Goal: Transaction & Acquisition: Obtain resource

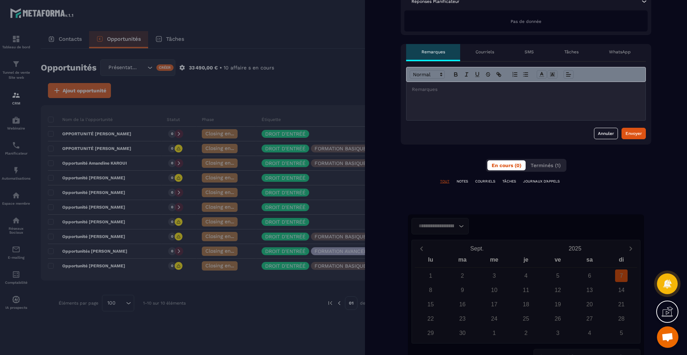
scroll to position [256, 0]
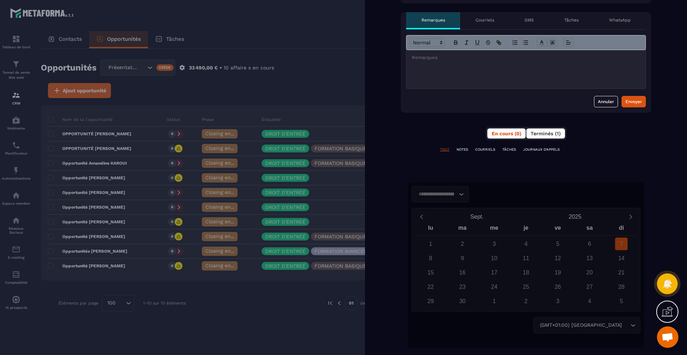
click at [540, 135] on span "Terminés (1)" at bounding box center [545, 134] width 30 height 6
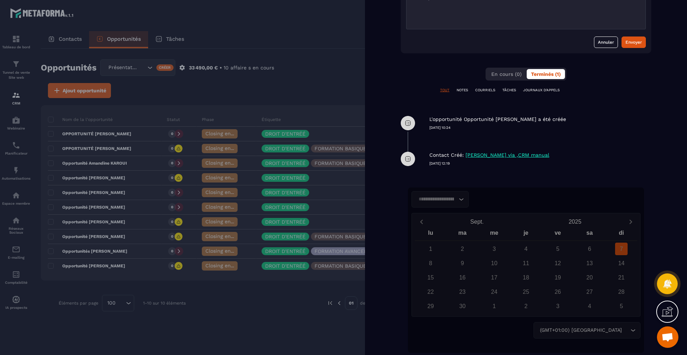
scroll to position [321, 0]
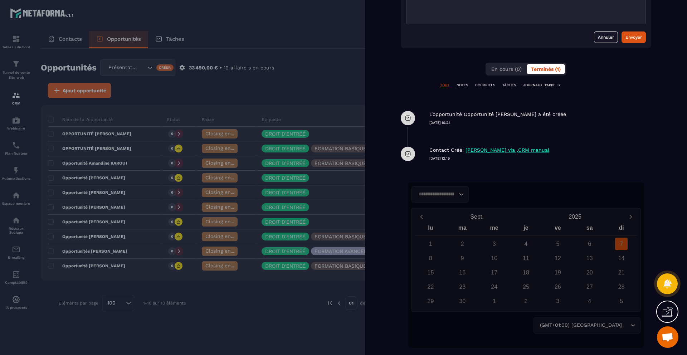
click at [24, 207] on div at bounding box center [343, 177] width 687 height 355
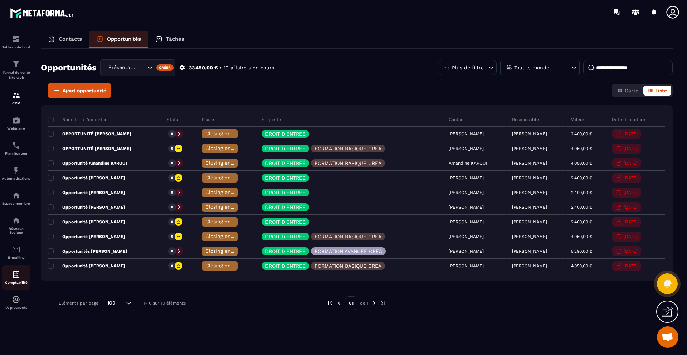
click at [17, 269] on link "Comptabilité" at bounding box center [16, 277] width 29 height 25
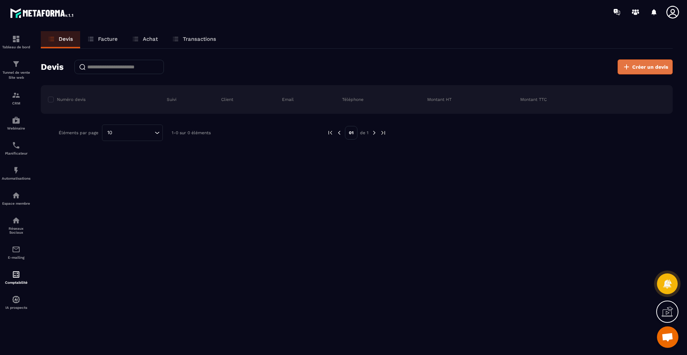
click at [632, 66] on button "Créer un devis" at bounding box center [644, 66] width 55 height 15
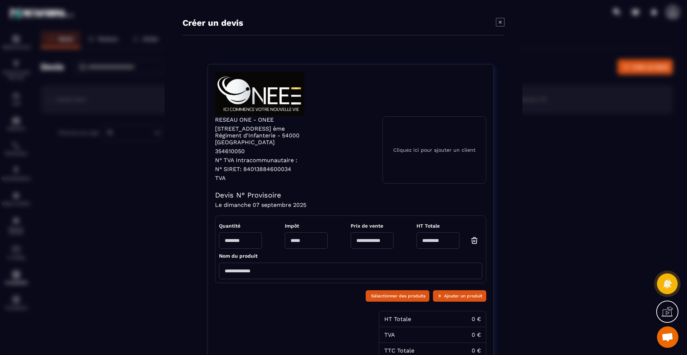
click at [296, 262] on input "Modal window" at bounding box center [350, 270] width 263 height 16
click at [503, 22] on icon "Modal window" at bounding box center [500, 22] width 9 height 9
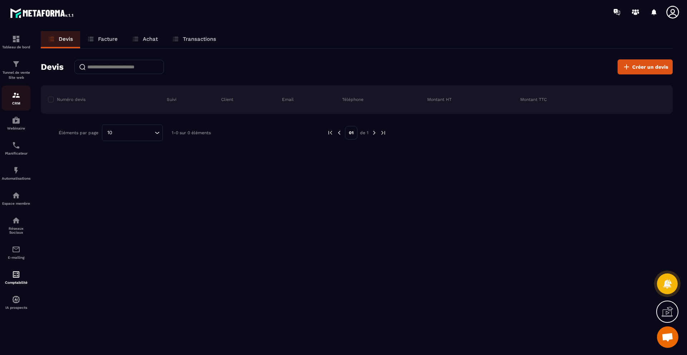
click at [20, 100] on div "CRM" at bounding box center [16, 98] width 29 height 14
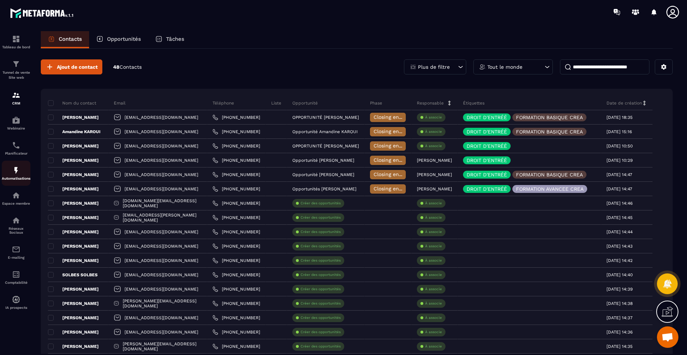
click at [19, 163] on link "Automatisations" at bounding box center [16, 173] width 29 height 25
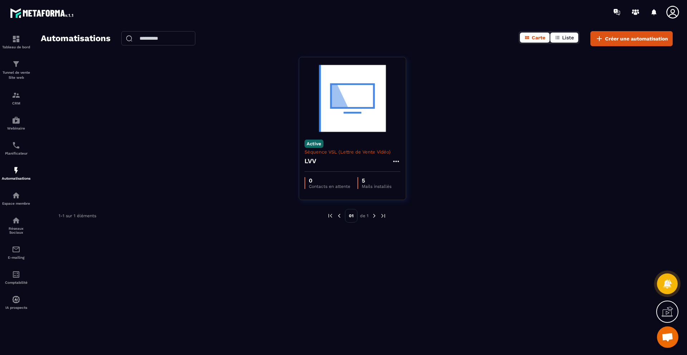
click at [565, 41] on button "Liste" at bounding box center [564, 38] width 28 height 10
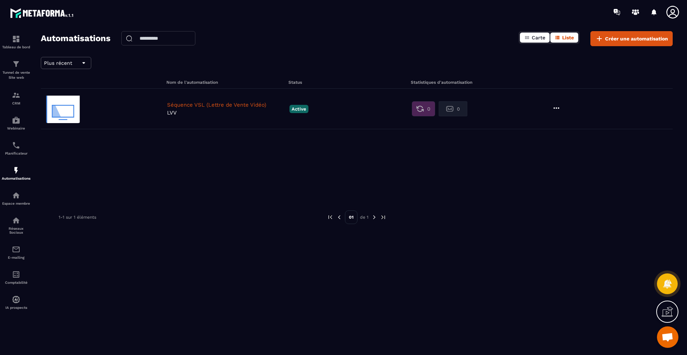
click at [529, 38] on icon "button" at bounding box center [527, 38] width 6 height 6
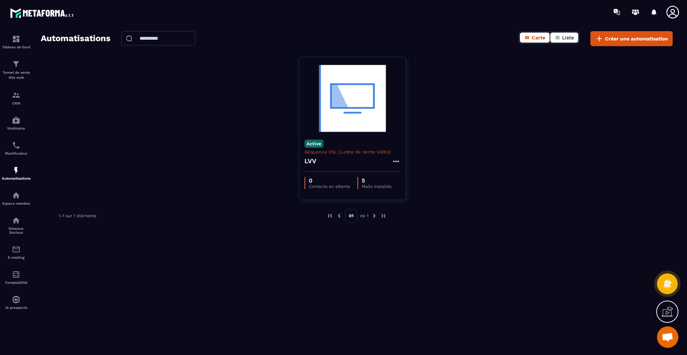
click at [564, 35] on span "Liste" at bounding box center [568, 38] width 12 height 6
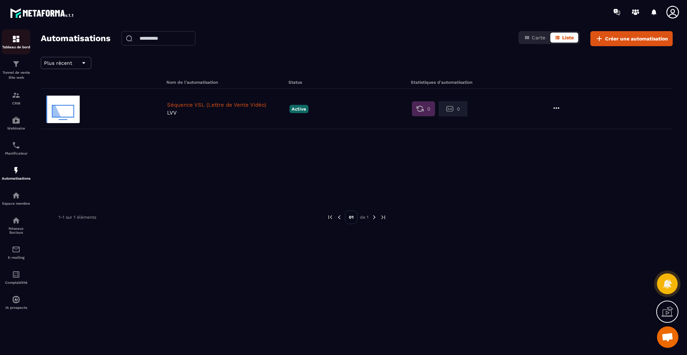
click at [22, 45] on p "Tableau de bord" at bounding box center [16, 47] width 29 height 4
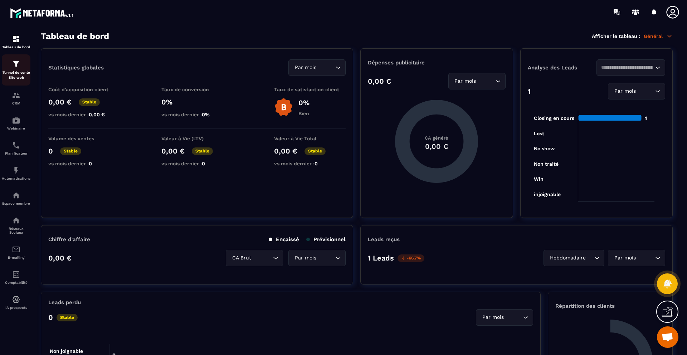
click at [26, 66] on div "Tunnel de vente Site web" at bounding box center [16, 70] width 29 height 20
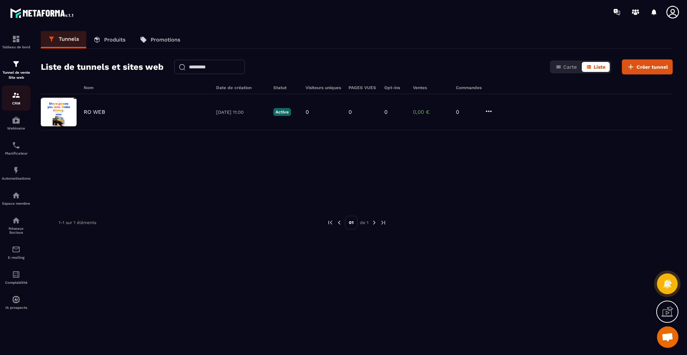
click at [15, 101] on p "CRM" at bounding box center [16, 103] width 29 height 4
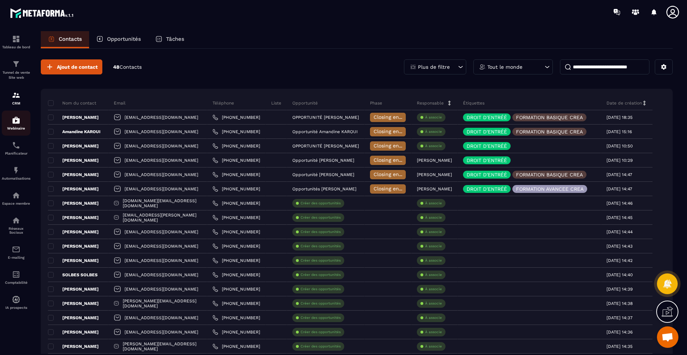
click at [21, 129] on p "Webinaire" at bounding box center [16, 128] width 29 height 4
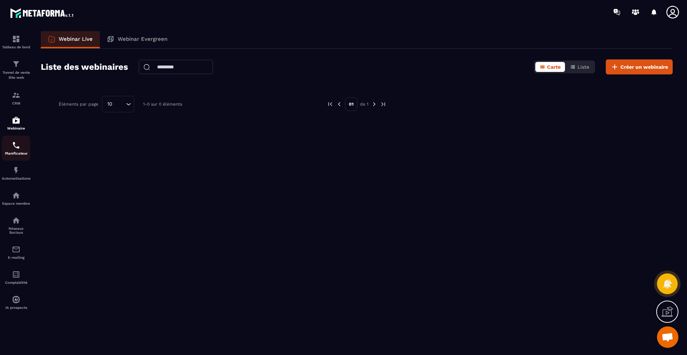
click at [22, 143] on div "Planificateur" at bounding box center [16, 148] width 29 height 14
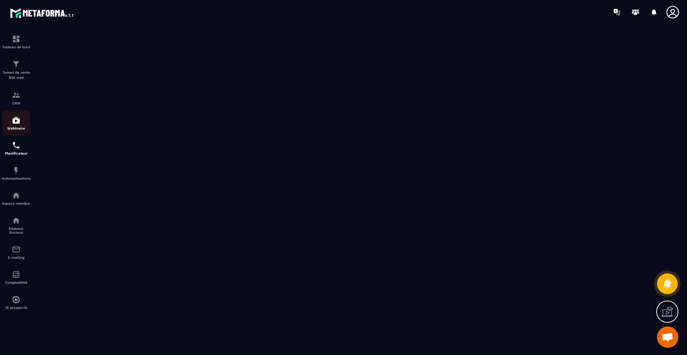
click at [21, 116] on div "Webinaire" at bounding box center [16, 123] width 29 height 14
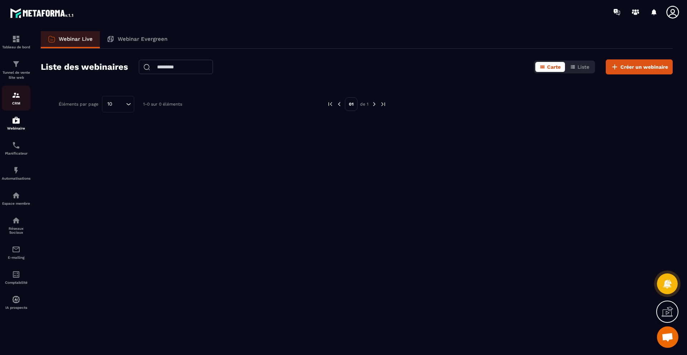
click at [16, 99] on img at bounding box center [16, 95] width 9 height 9
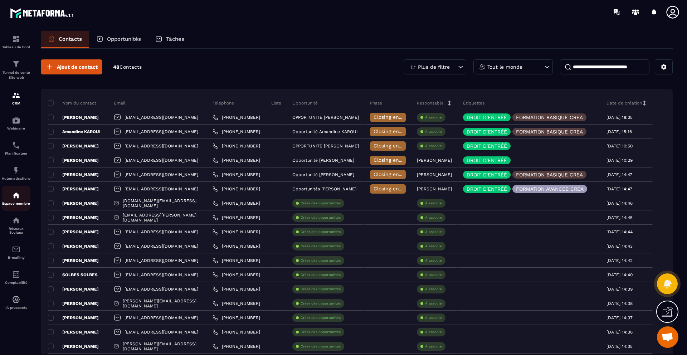
click at [13, 197] on img at bounding box center [16, 195] width 9 height 9
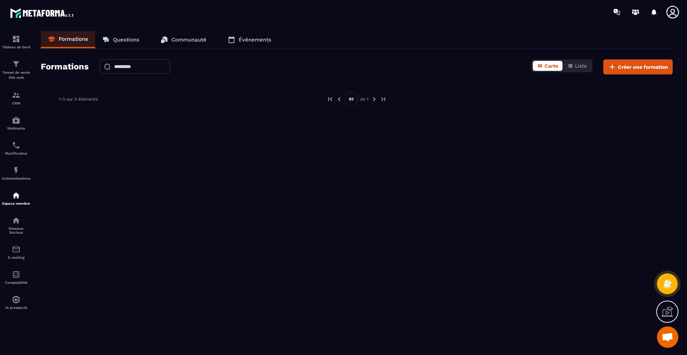
click at [118, 44] on link "Questions" at bounding box center [120, 39] width 51 height 17
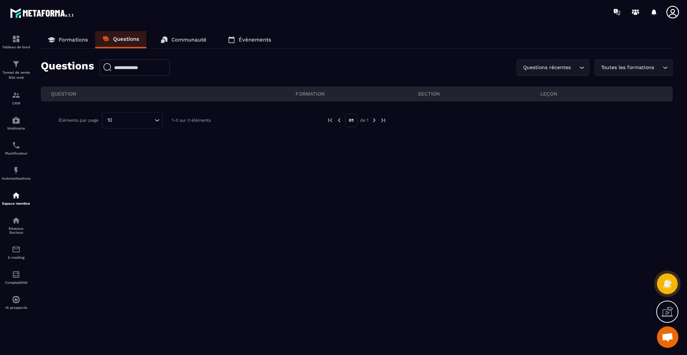
click at [178, 35] on link "Communauté" at bounding box center [183, 39] width 60 height 17
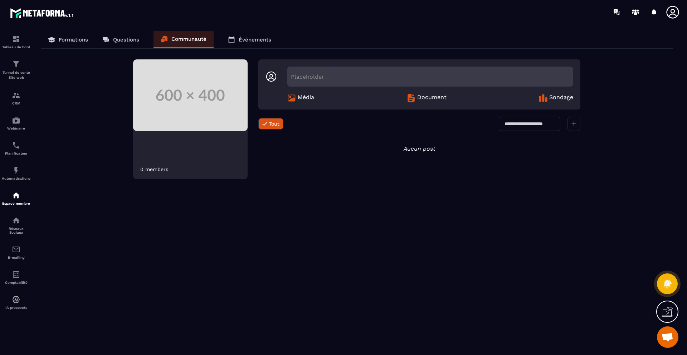
click at [82, 41] on p "Formations" at bounding box center [73, 39] width 29 height 6
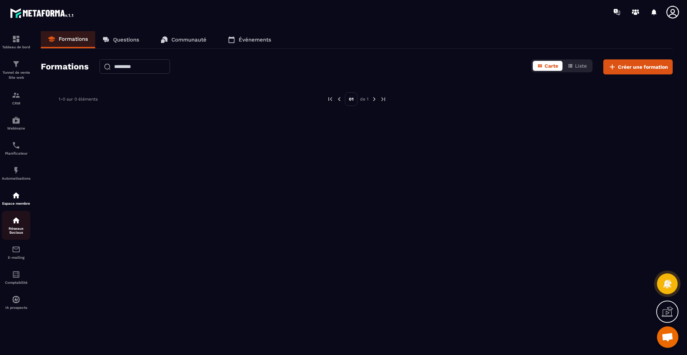
click at [15, 233] on p "Réseaux Sociaux" at bounding box center [16, 230] width 29 height 8
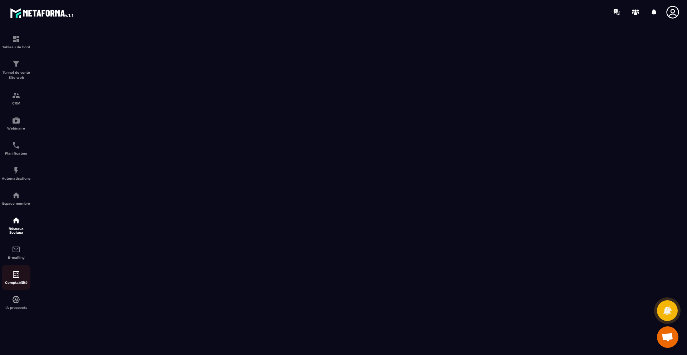
click at [18, 269] on link "Comptabilité" at bounding box center [16, 277] width 29 height 25
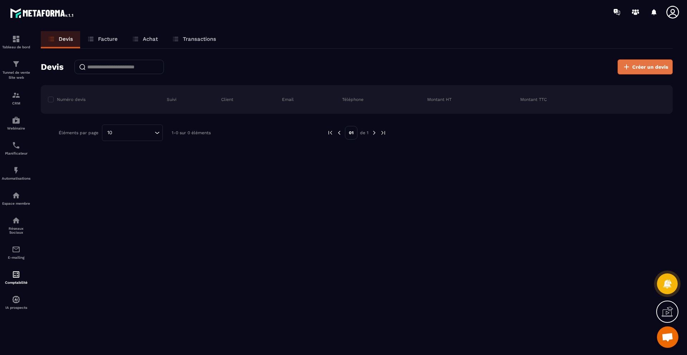
click at [639, 70] on span "Créer un devis" at bounding box center [650, 66] width 36 height 7
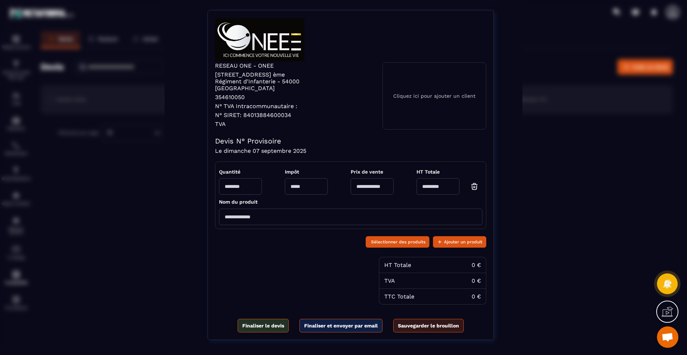
scroll to position [79, 0]
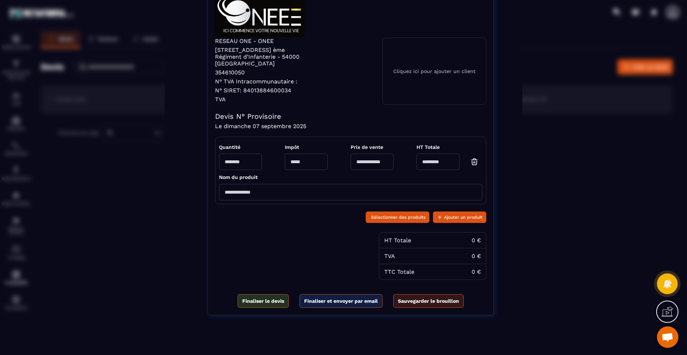
click at [580, 157] on div "Créer un devis RESEAU ONE - ONEE [STREET_ADDRESS] ème Régiment d'Infanterie - 5…" at bounding box center [343, 141] width 687 height 440
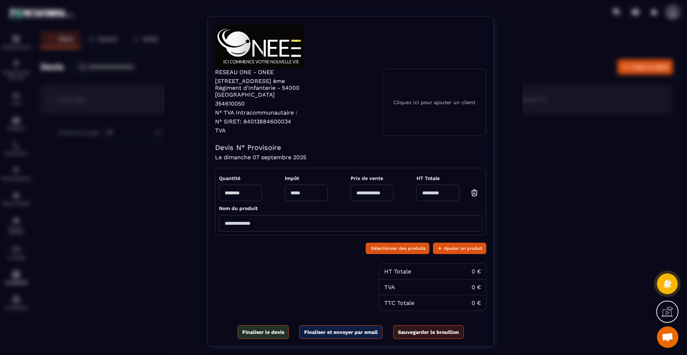
scroll to position [0, 0]
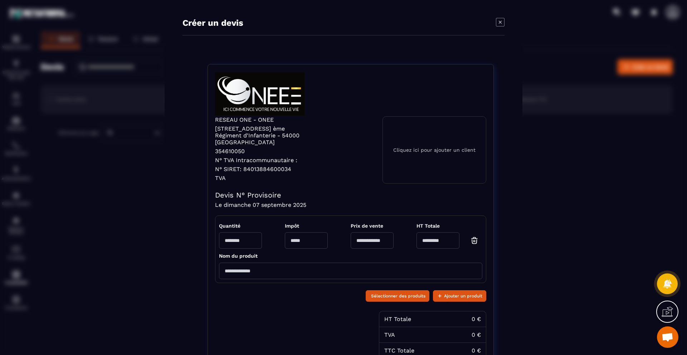
click at [497, 23] on icon "Modal window" at bounding box center [500, 22] width 9 height 9
